Goal: Task Accomplishment & Management: Manage account settings

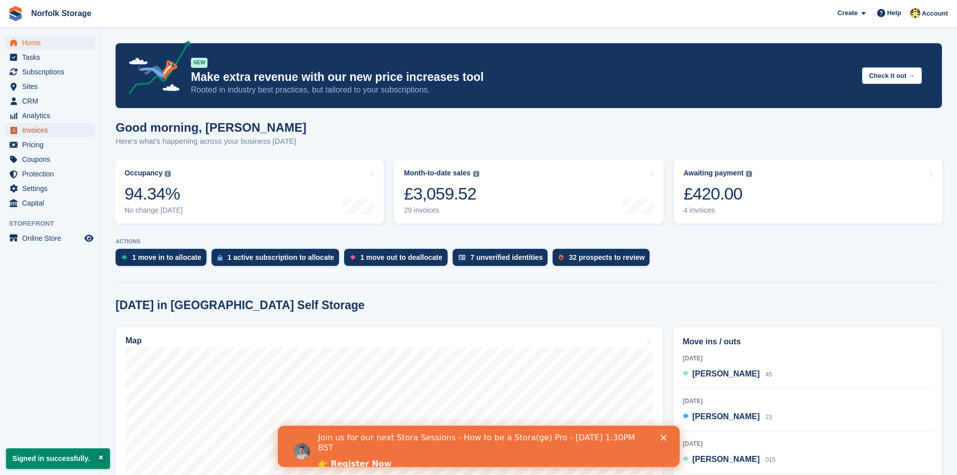
click at [48, 135] on span "Invoices" at bounding box center [52, 130] width 60 height 14
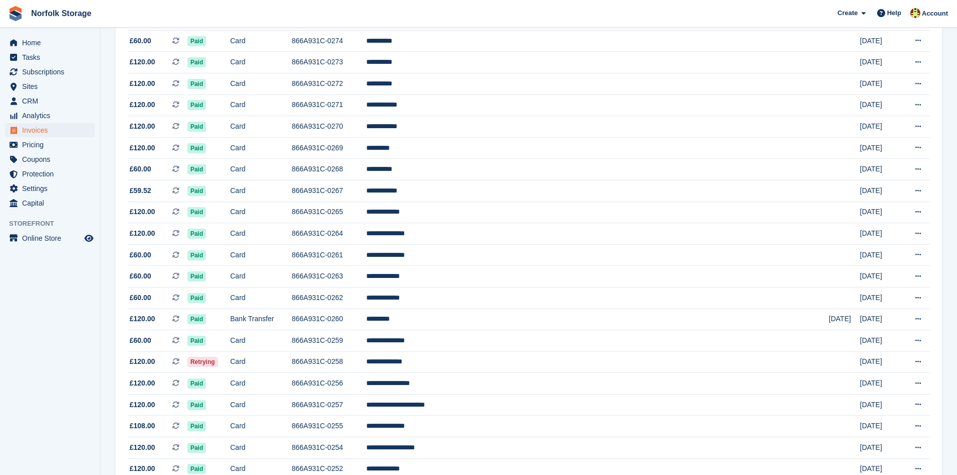
scroll to position [603, 0]
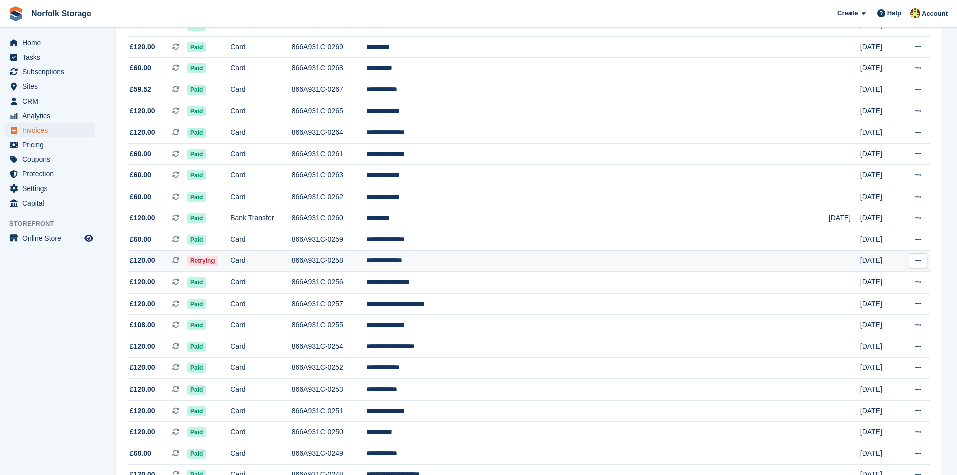
click at [487, 262] on td "**********" at bounding box center [597, 261] width 463 height 22
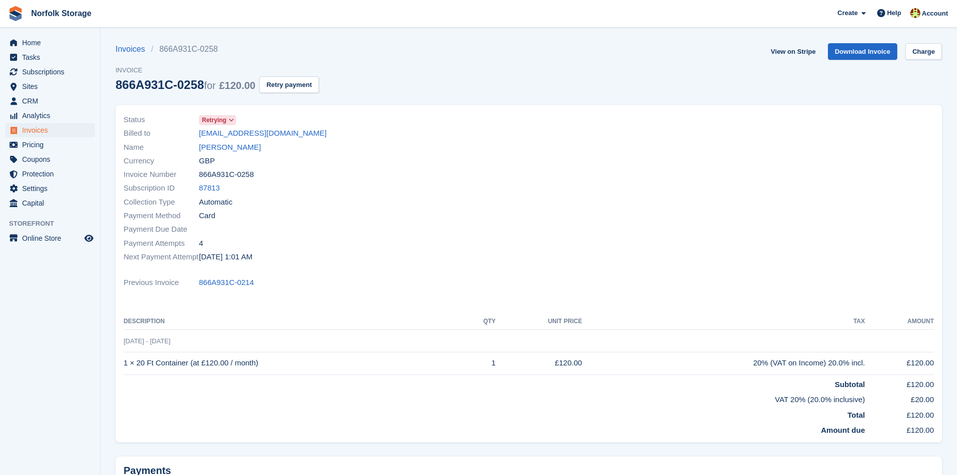
click at [225, 119] on span "Retrying" at bounding box center [214, 120] width 25 height 9
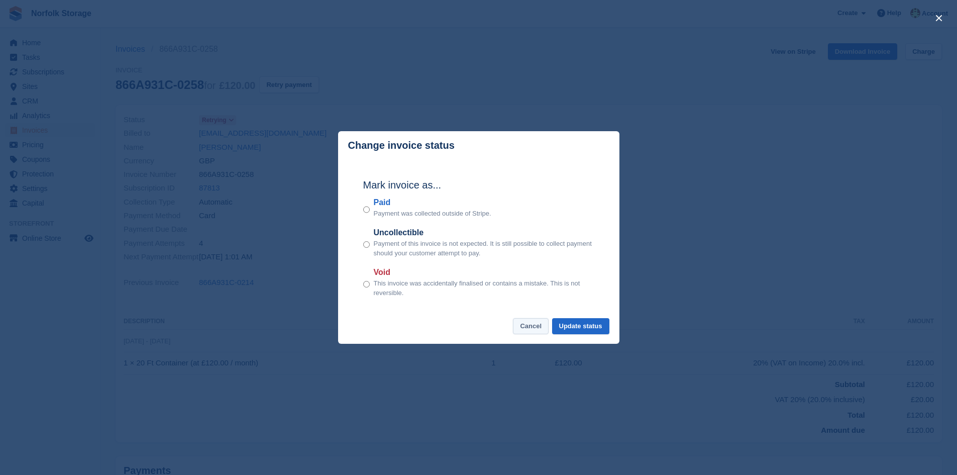
click at [523, 329] on button "Cancel" at bounding box center [531, 326] width 36 height 17
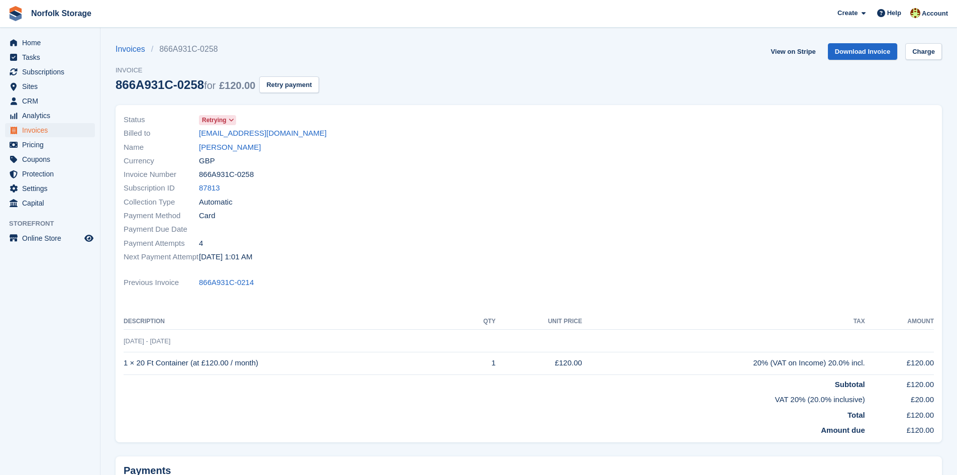
click at [229, 122] on icon at bounding box center [232, 120] width 6 height 6
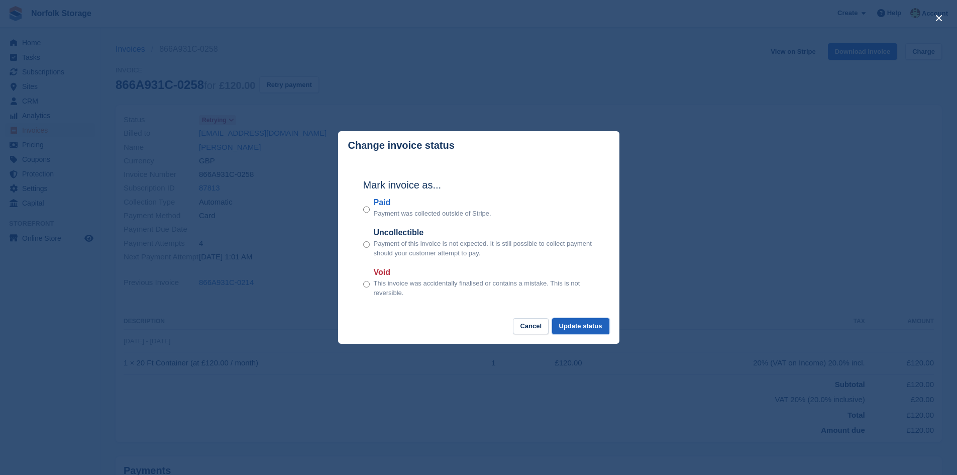
click at [595, 325] on button "Update status" at bounding box center [580, 326] width 57 height 17
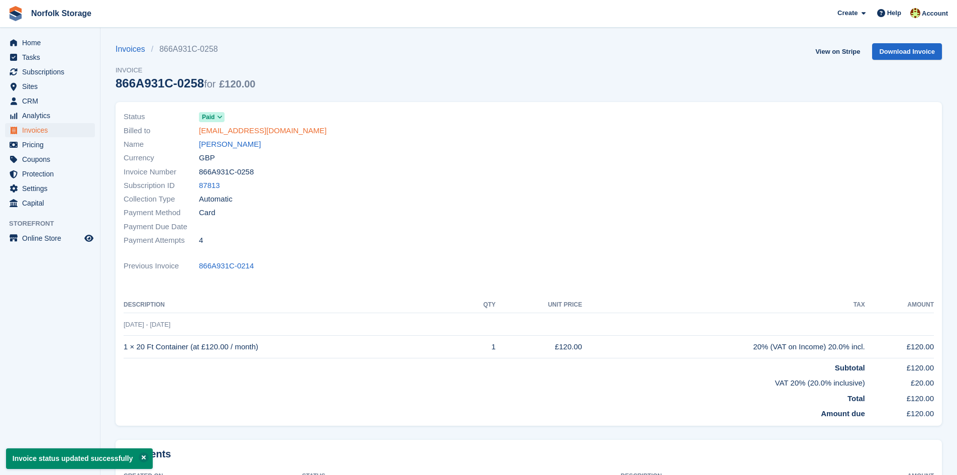
click at [255, 134] on link "resistkingslynn@gmail.com" at bounding box center [263, 131] width 128 height 12
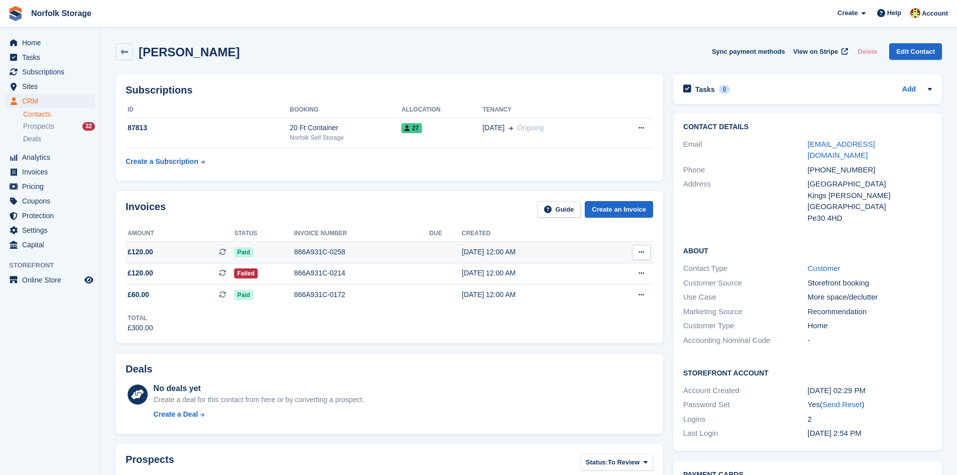
click at [367, 243] on td "866A931C-0258" at bounding box center [361, 252] width 135 height 22
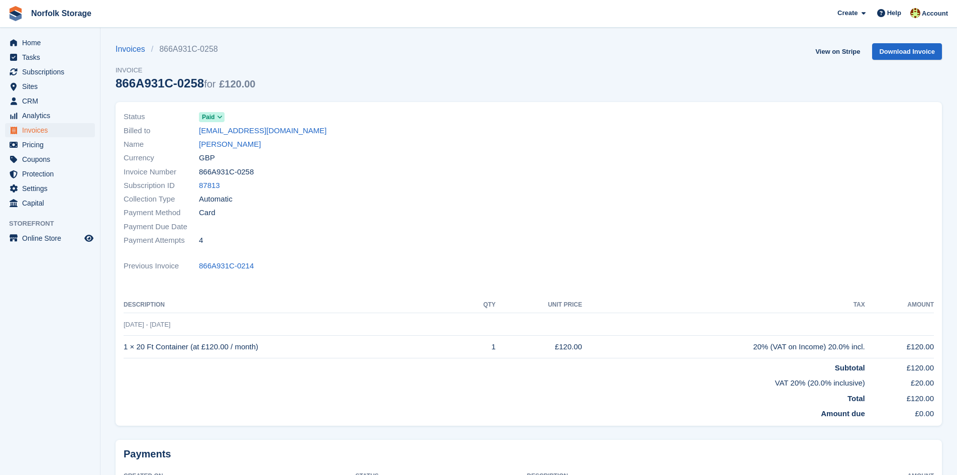
click at [216, 114] on span at bounding box center [220, 117] width 8 height 8
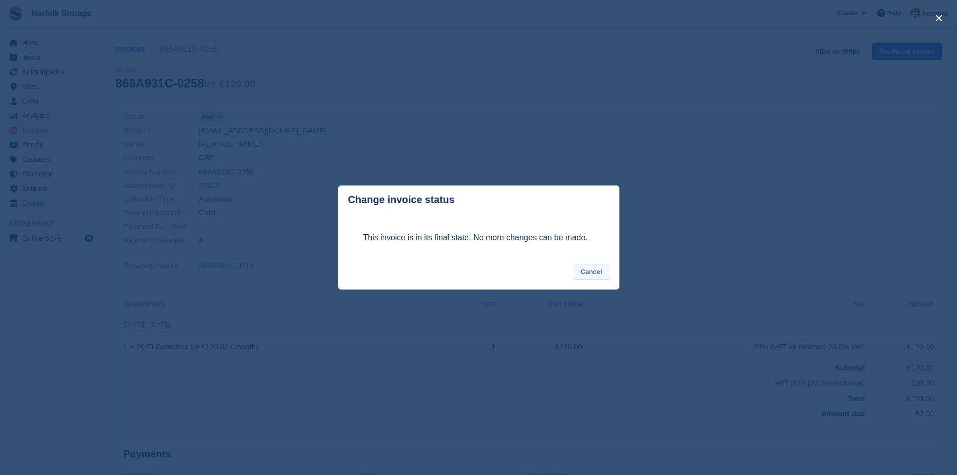
click at [589, 271] on button "Cancel" at bounding box center [592, 272] width 36 height 17
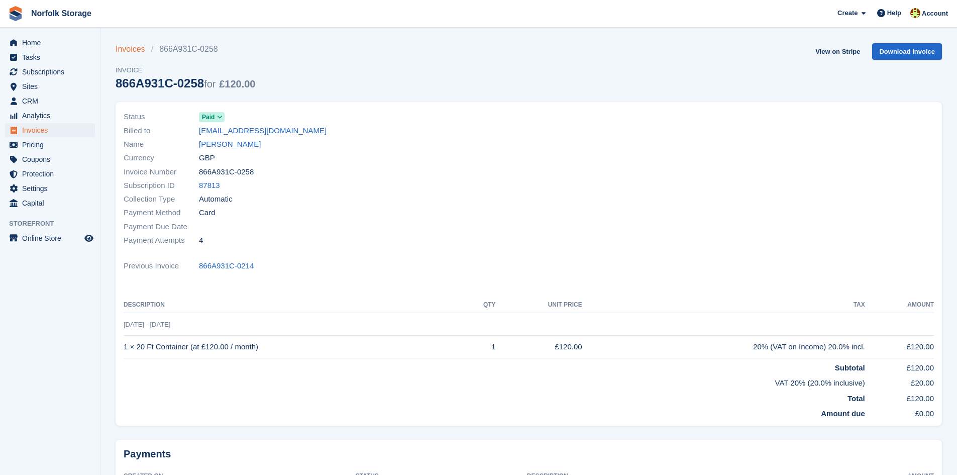
click at [141, 48] on link "Invoices" at bounding box center [134, 49] width 36 height 12
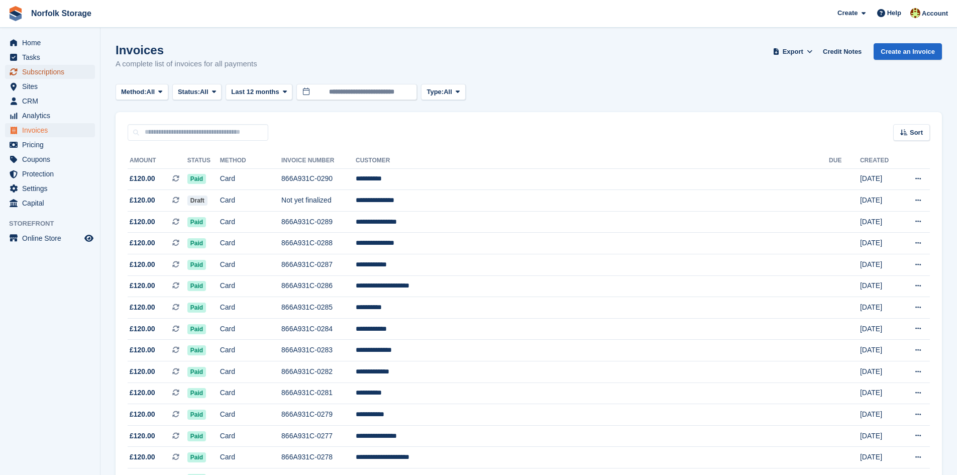
click at [65, 67] on span "Subscriptions" at bounding box center [52, 72] width 60 height 14
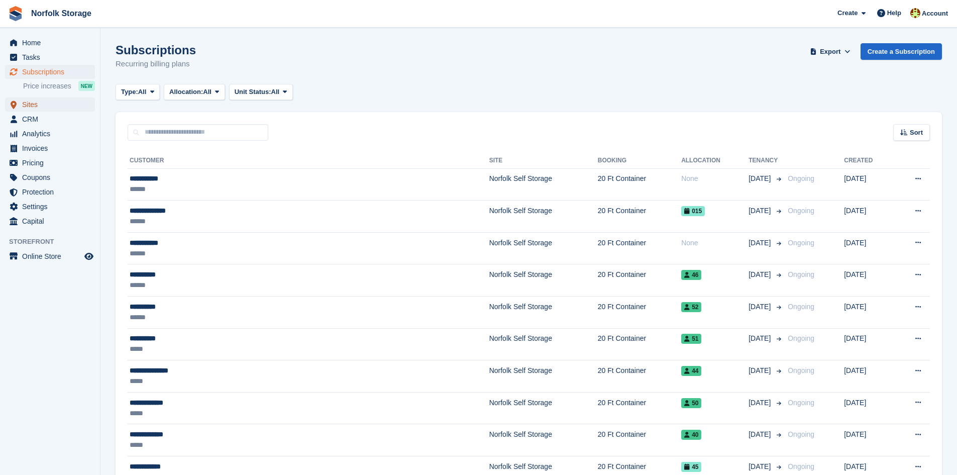
click at [42, 99] on span "Sites" at bounding box center [52, 104] width 60 height 14
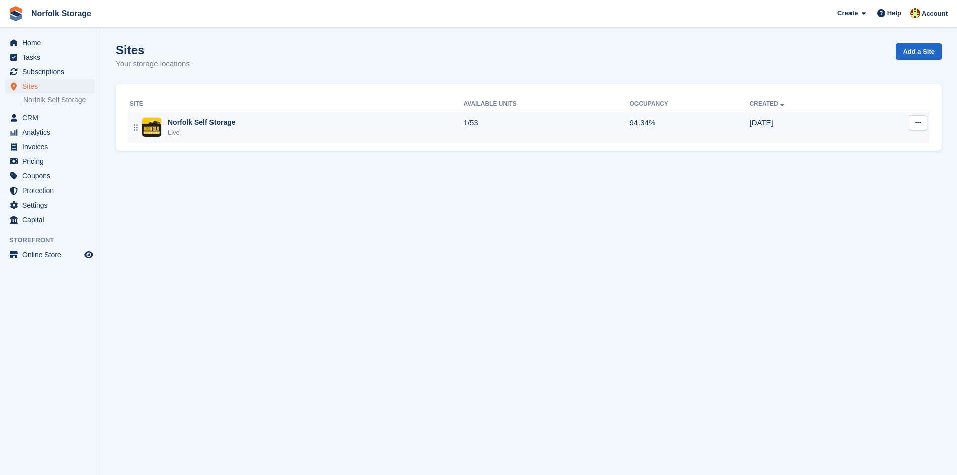
click at [482, 127] on td "1/53" at bounding box center [547, 127] width 166 height 31
